Goal: Check status: Check status

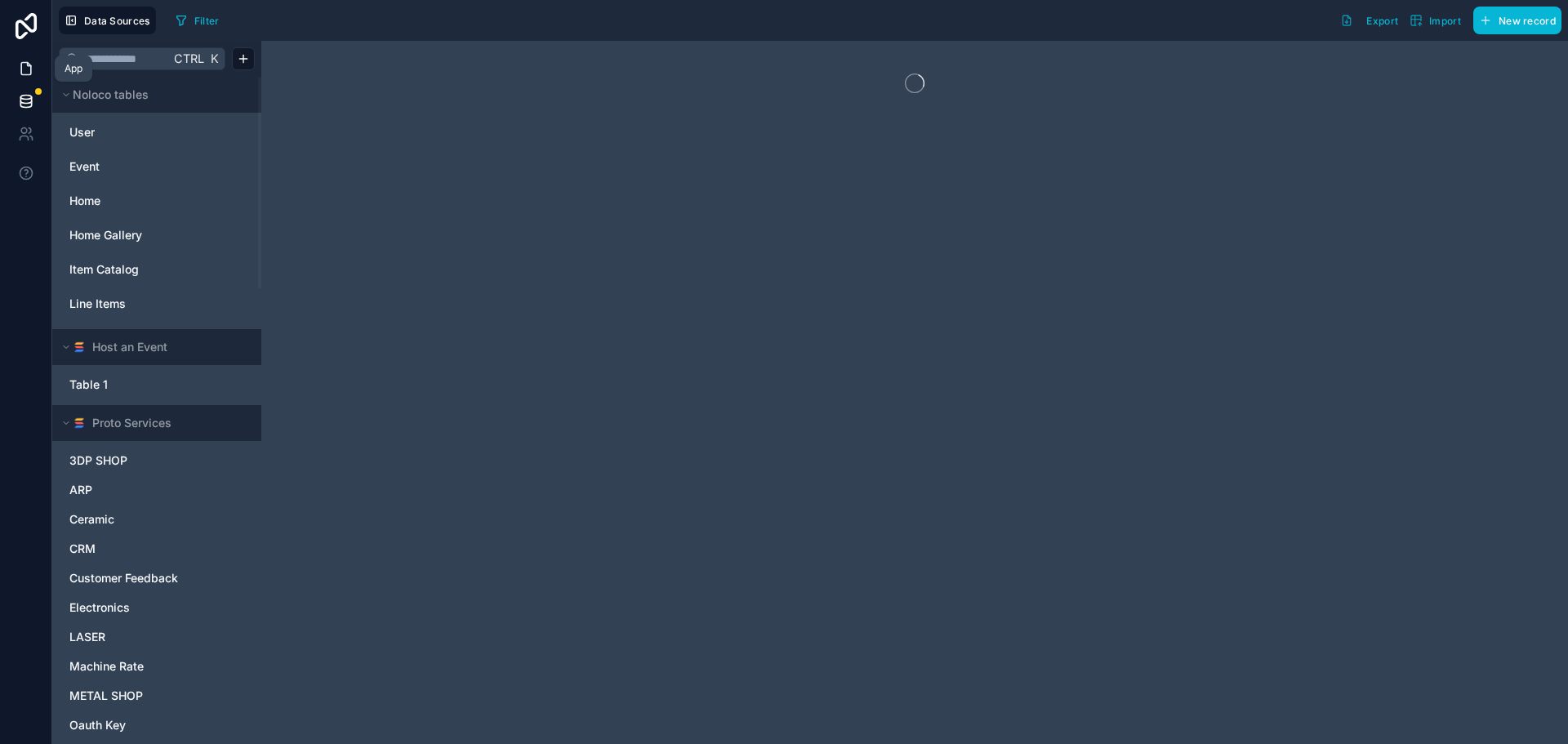
click at [16, 66] on link at bounding box center [25, 69] width 52 height 33
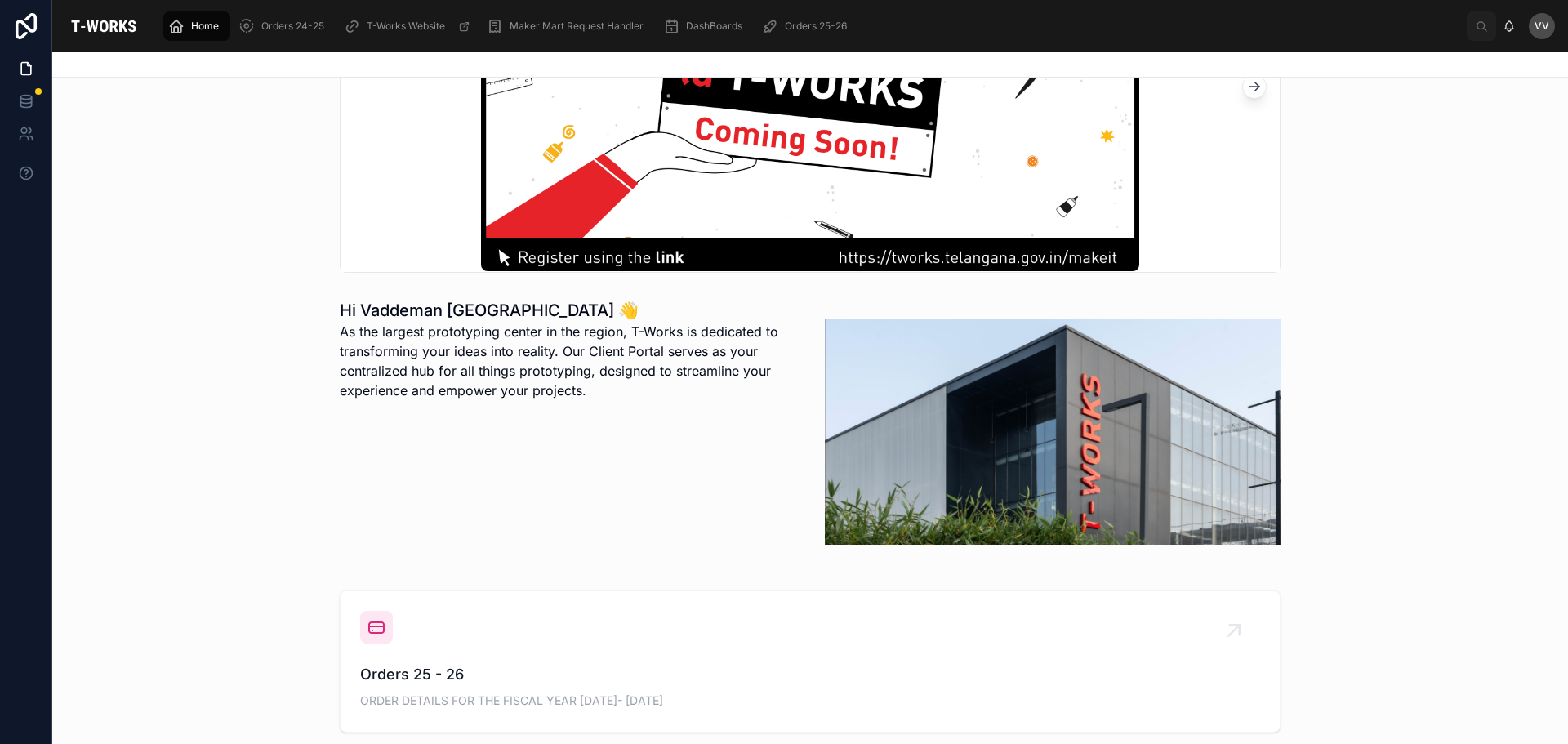
scroll to position [408, 0]
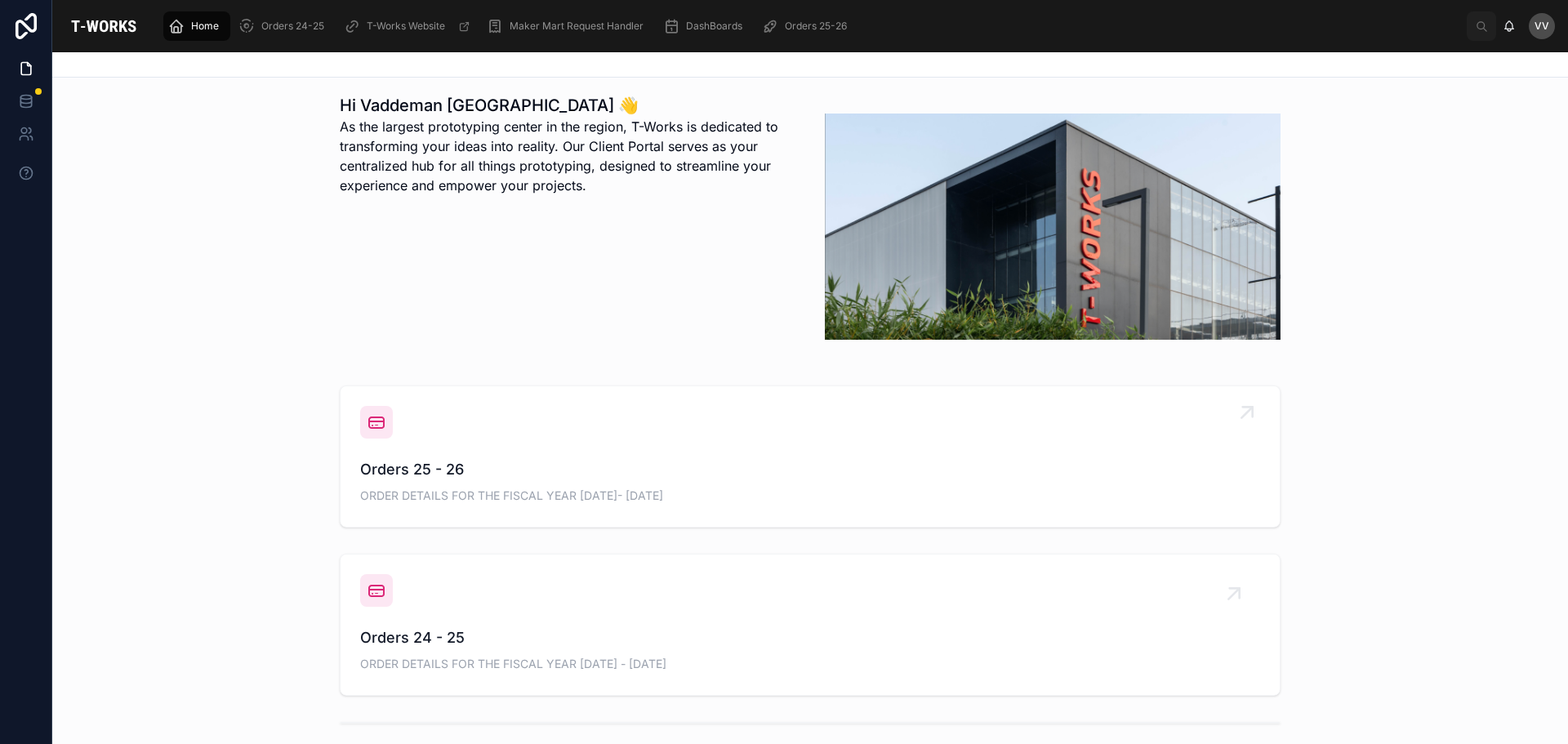
click at [528, 488] on span "ORDER DETAILS FOR THE FISCAL YEAR [DATE]- [DATE]" at bounding box center [809, 496] width 900 height 16
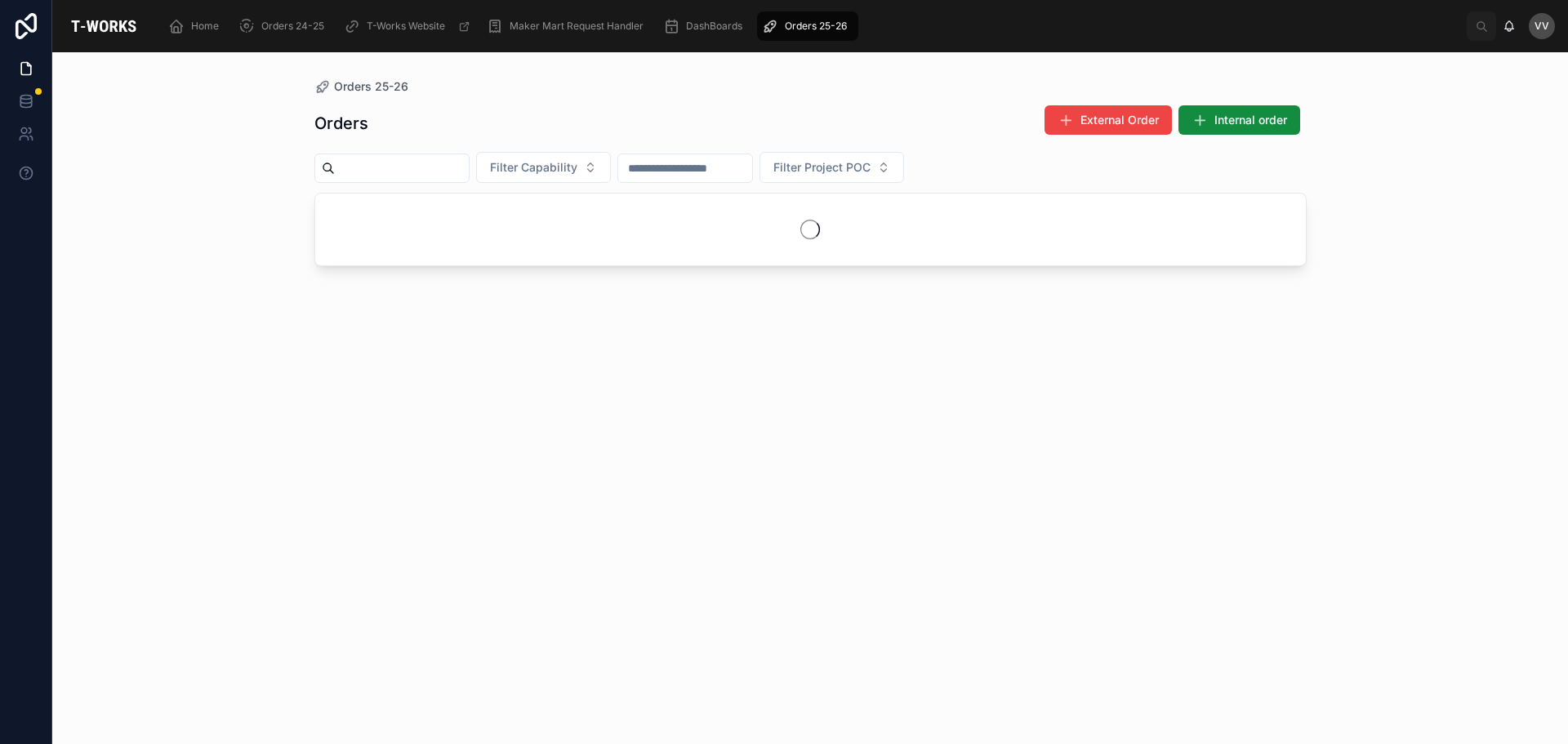
click at [414, 170] on input "text" at bounding box center [402, 168] width 134 height 23
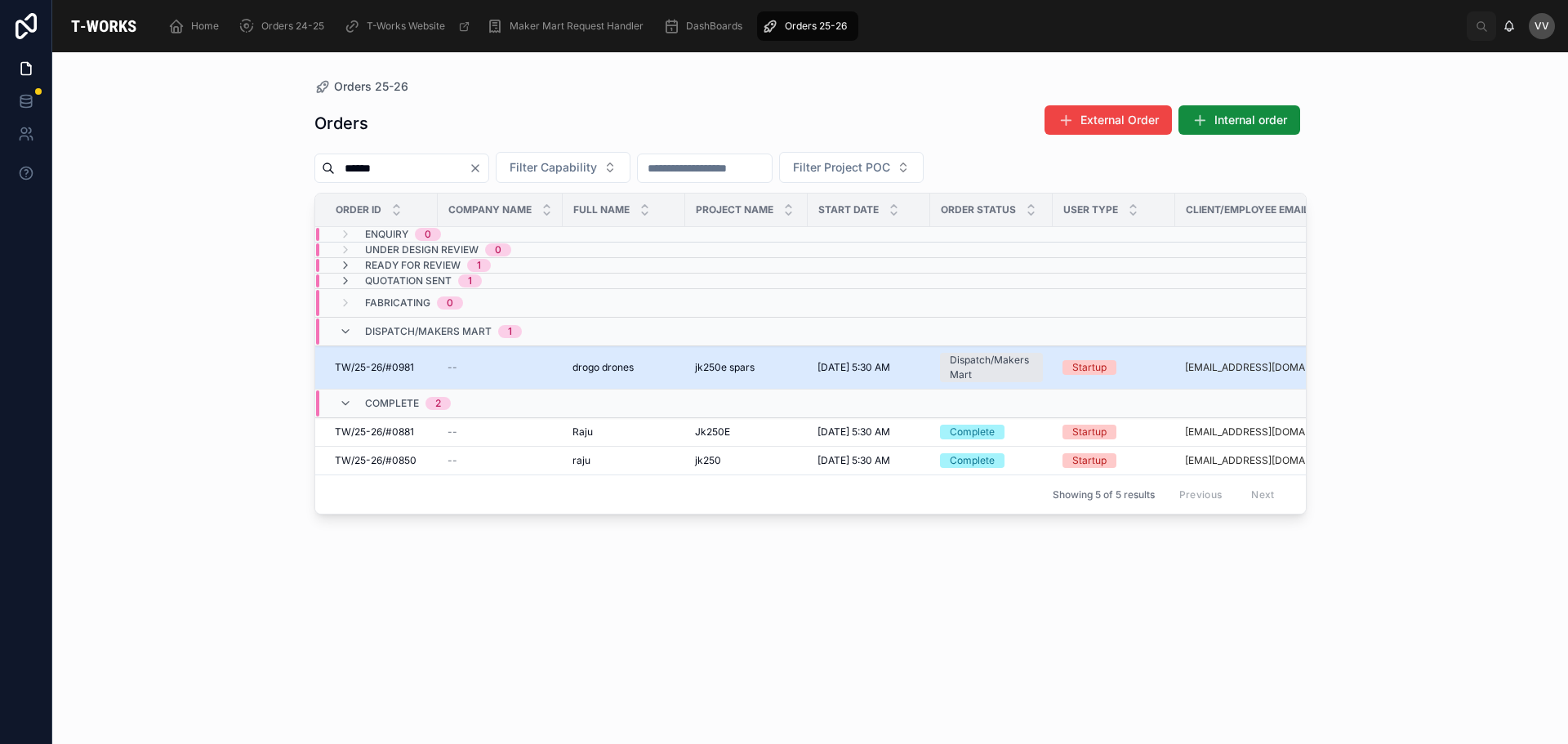
type input "*****"
click at [414, 372] on div "TW/25-26/#0981 TW/25-26/#0981" at bounding box center [382, 367] width 93 height 13
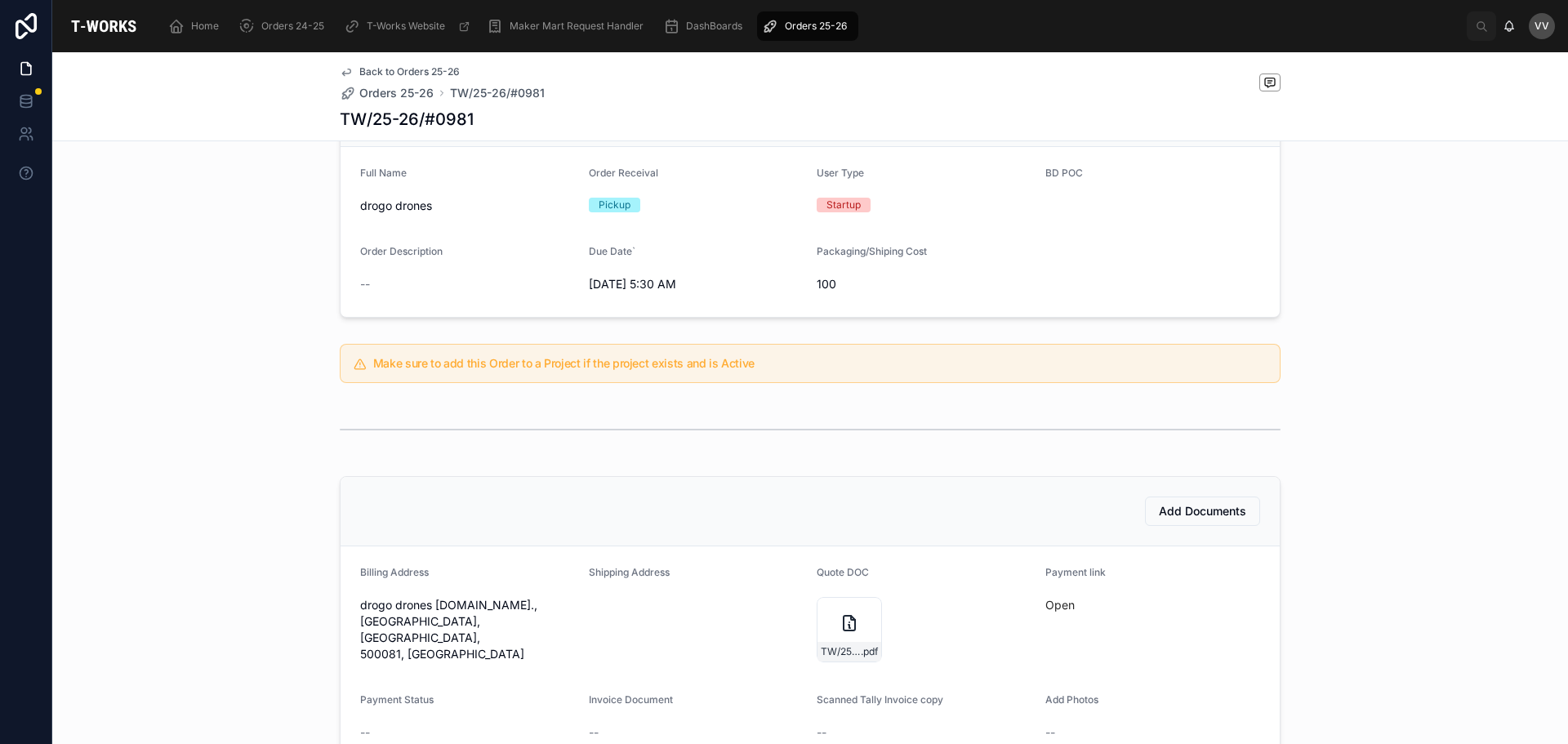
scroll to position [327, 0]
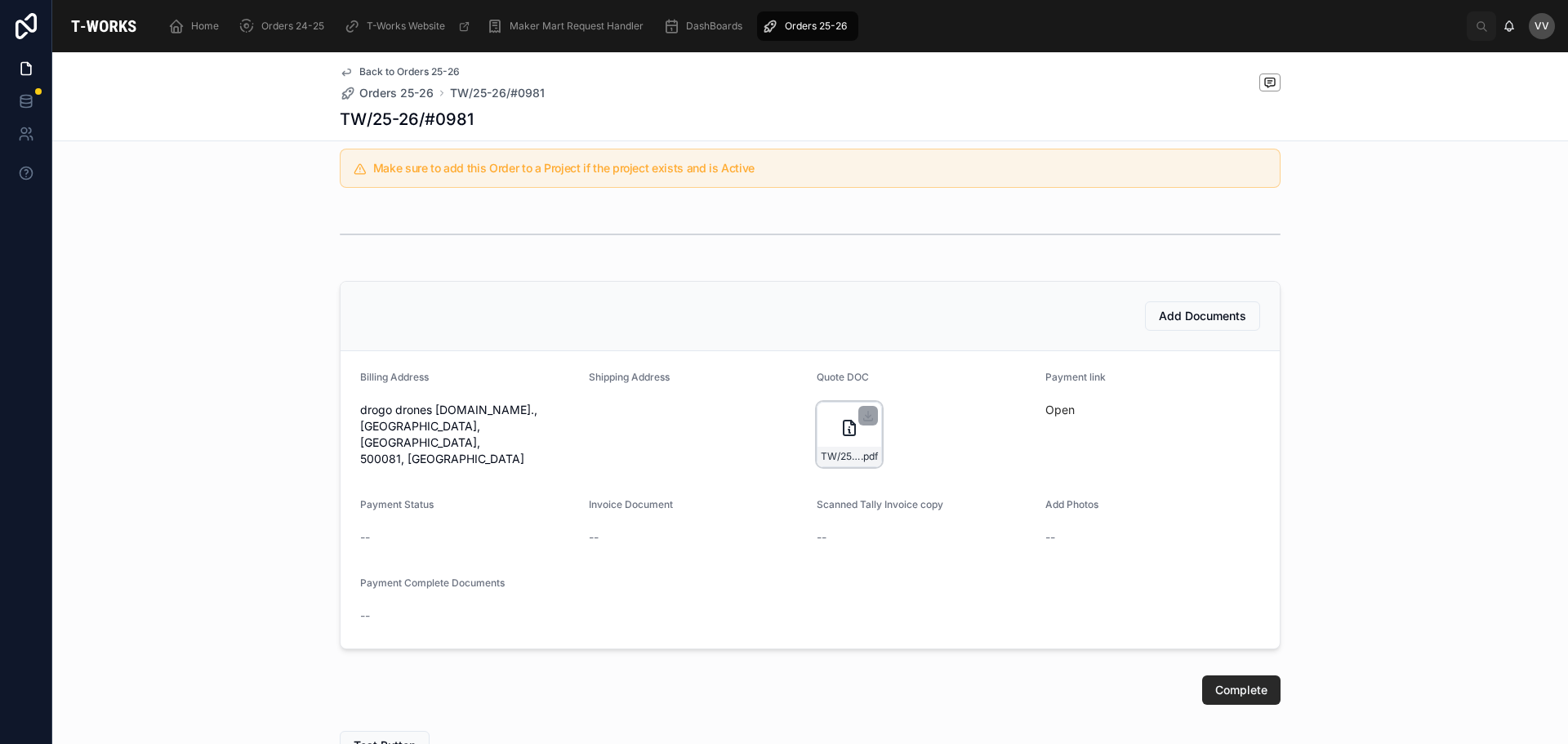
click at [839, 440] on div "TW/25-26/#0981 .pdf" at bounding box center [849, 434] width 65 height 65
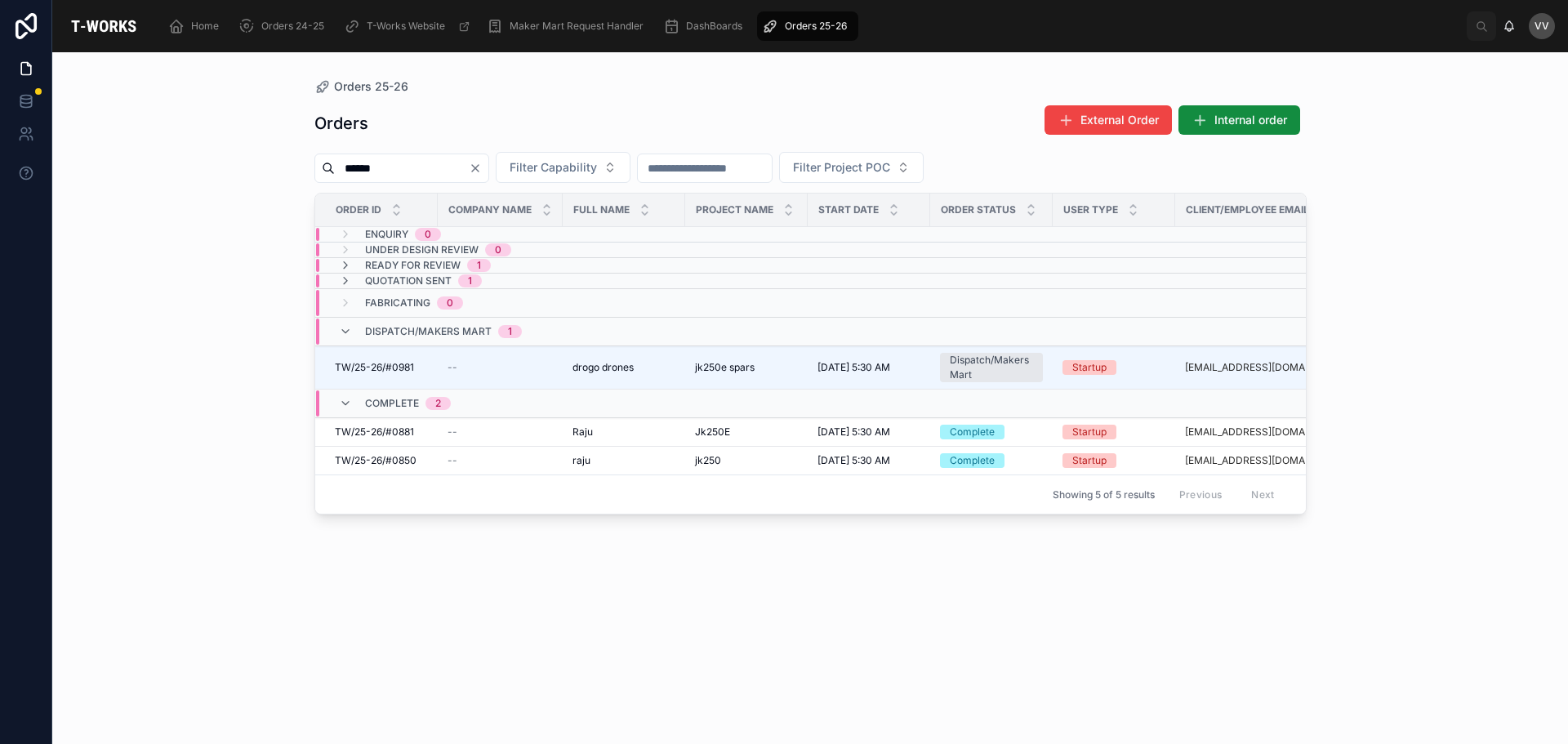
click at [481, 164] on icon "Clear" at bounding box center [475, 168] width 13 height 13
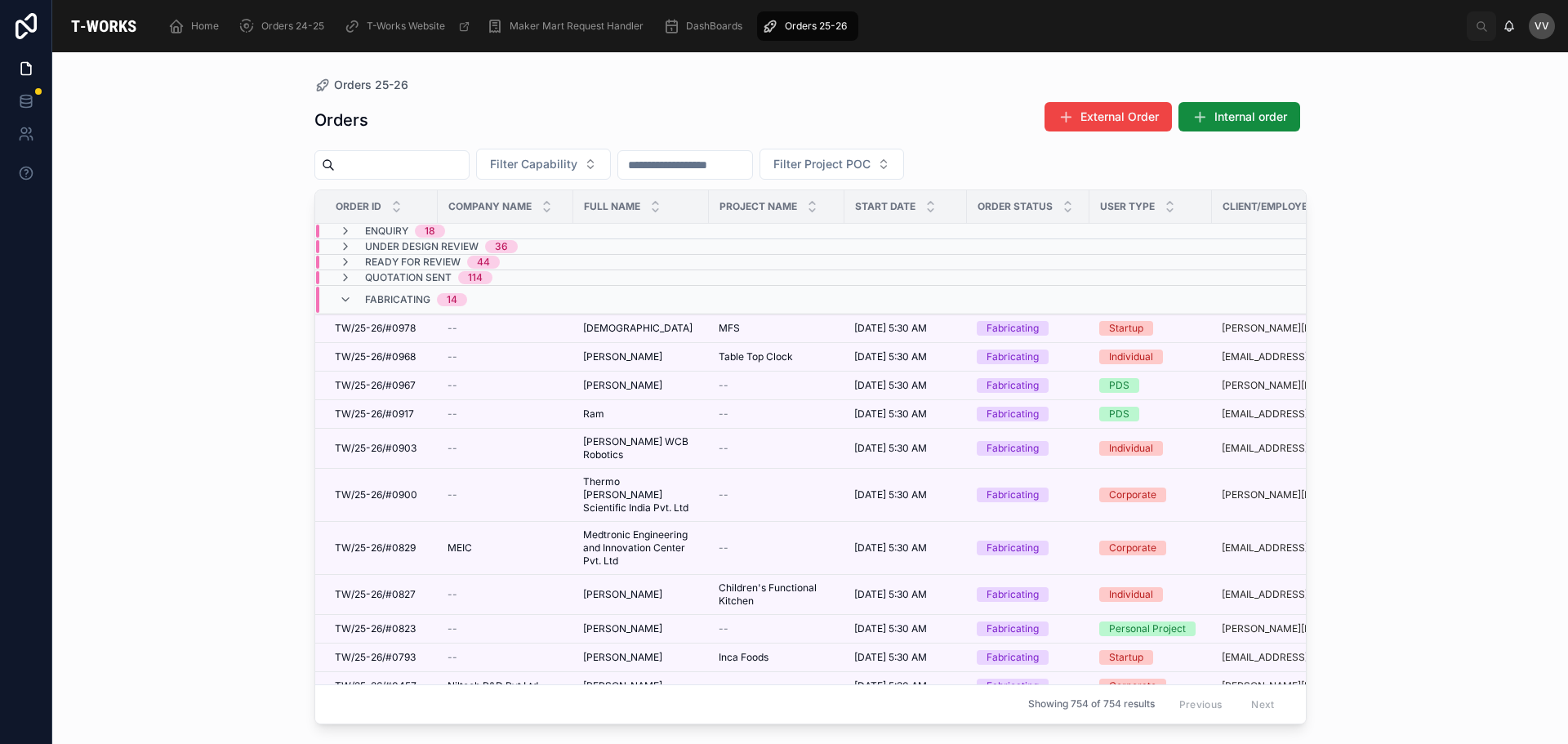
click at [455, 168] on input "text" at bounding box center [402, 164] width 134 height 23
type input "****"
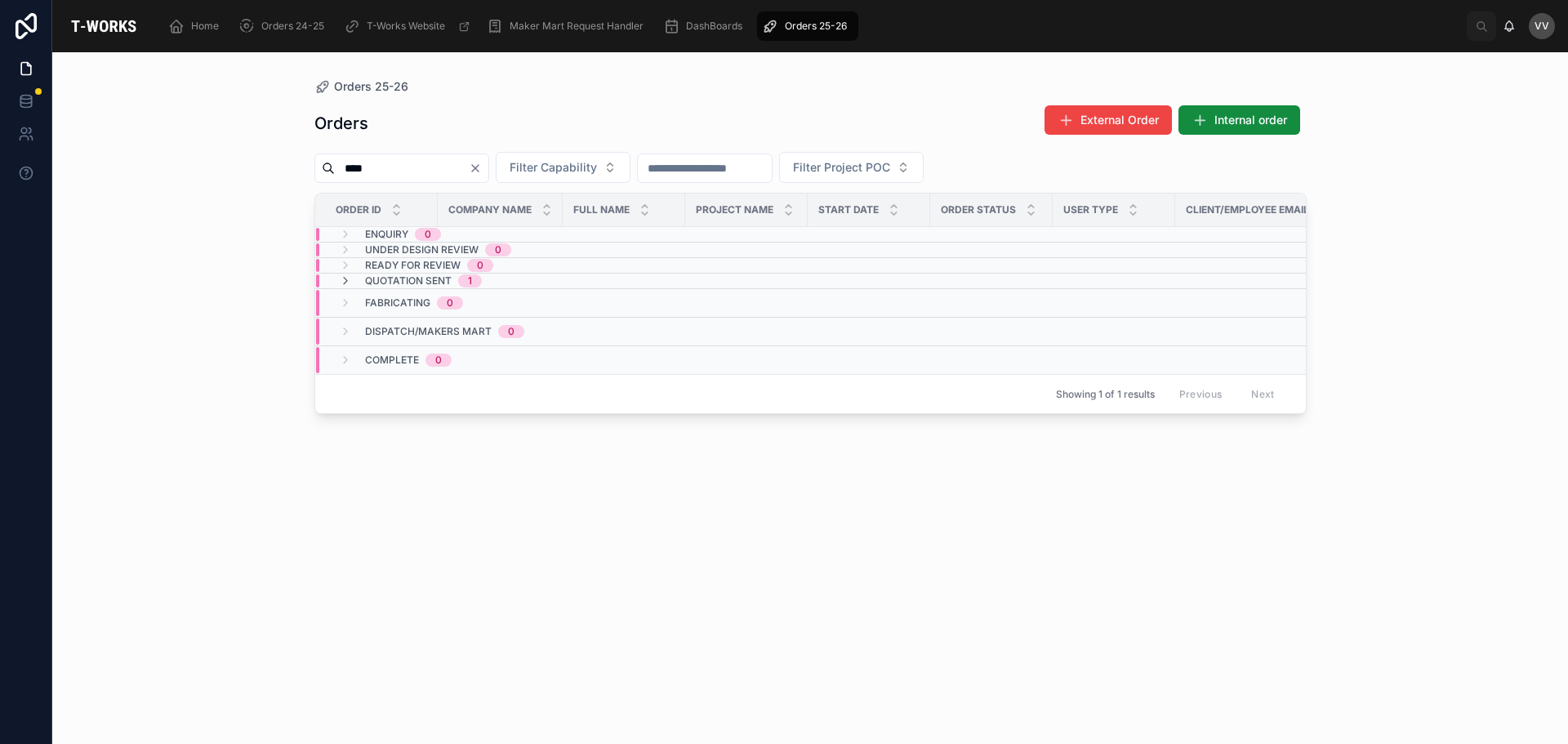
click at [397, 279] on span "Quotation Sent" at bounding box center [408, 281] width 86 height 13
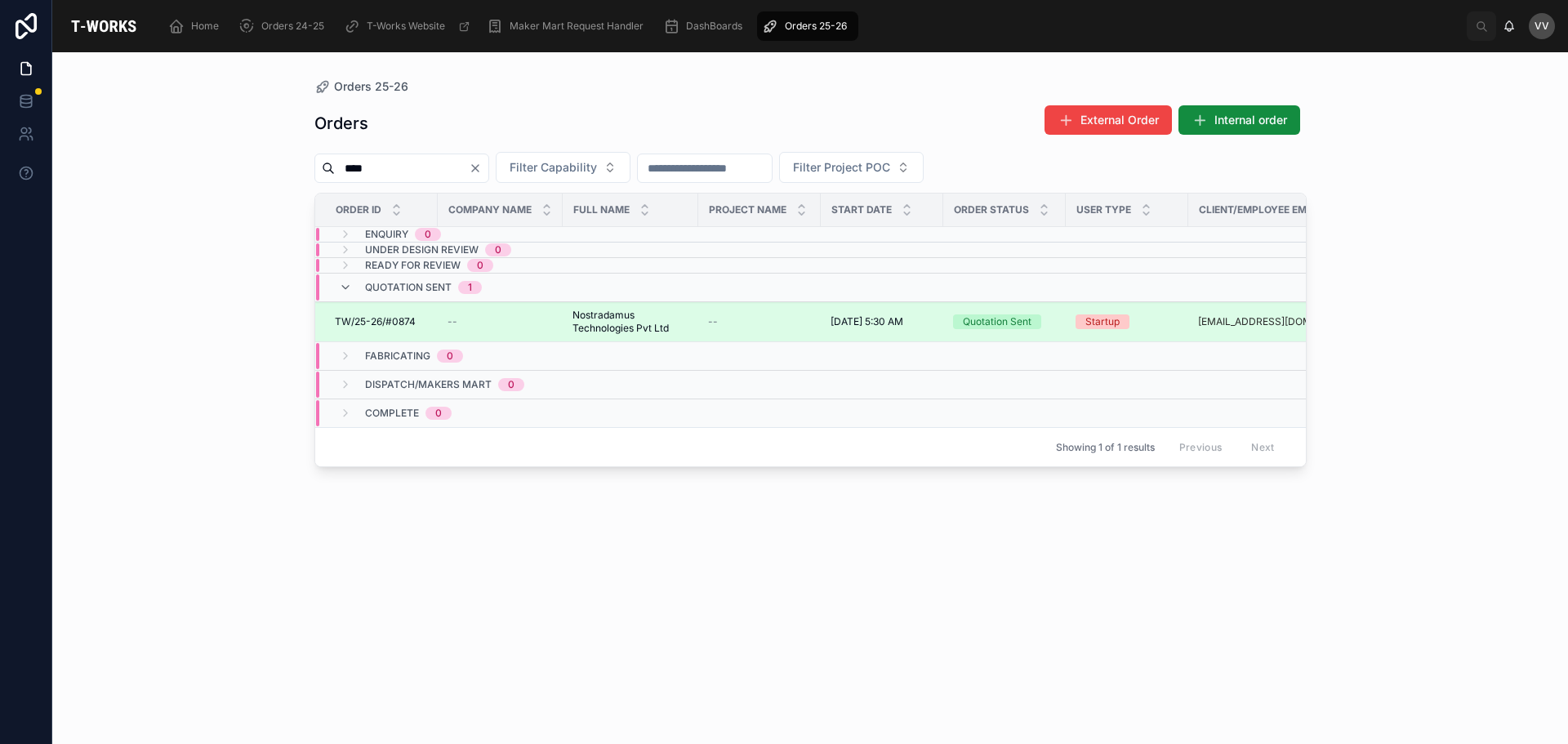
click at [397, 320] on span "TW/25-26/#0874" at bounding box center [375, 322] width 81 height 13
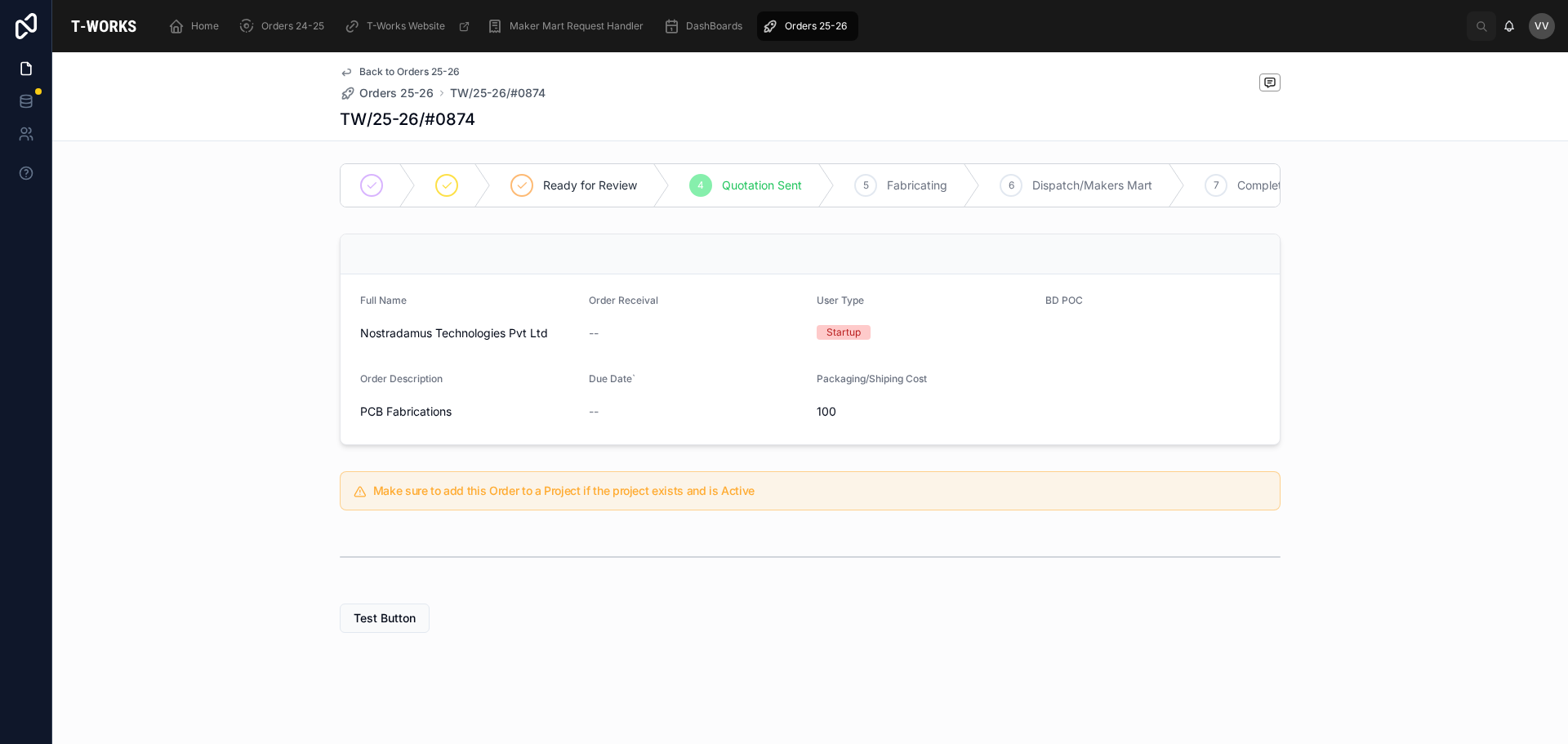
scroll to position [16, 0]
